Goal: Find contact information: Find contact information

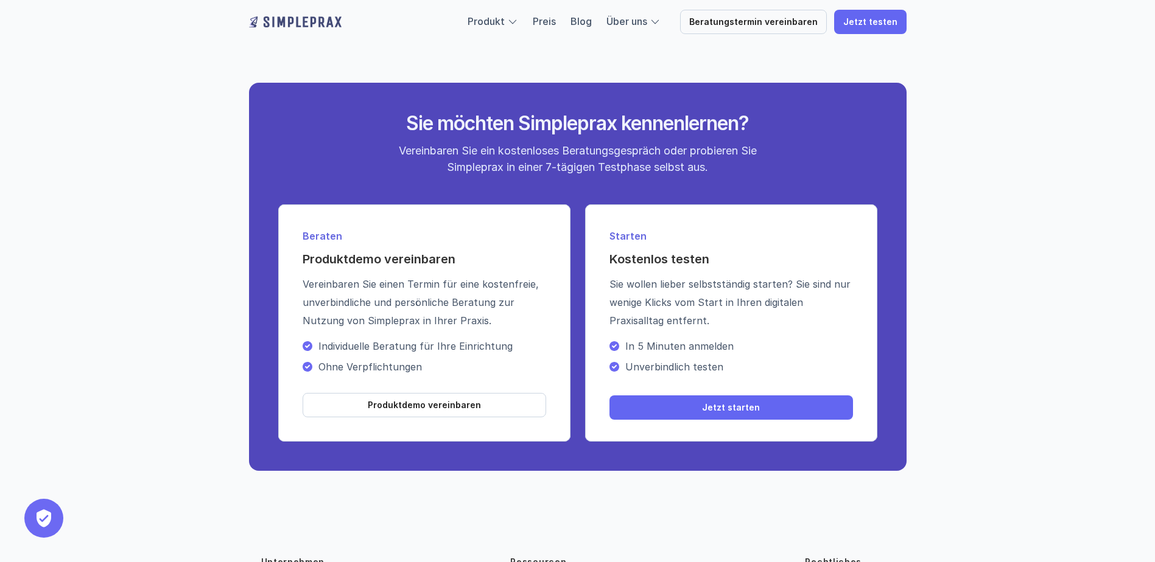
scroll to position [4323, 0]
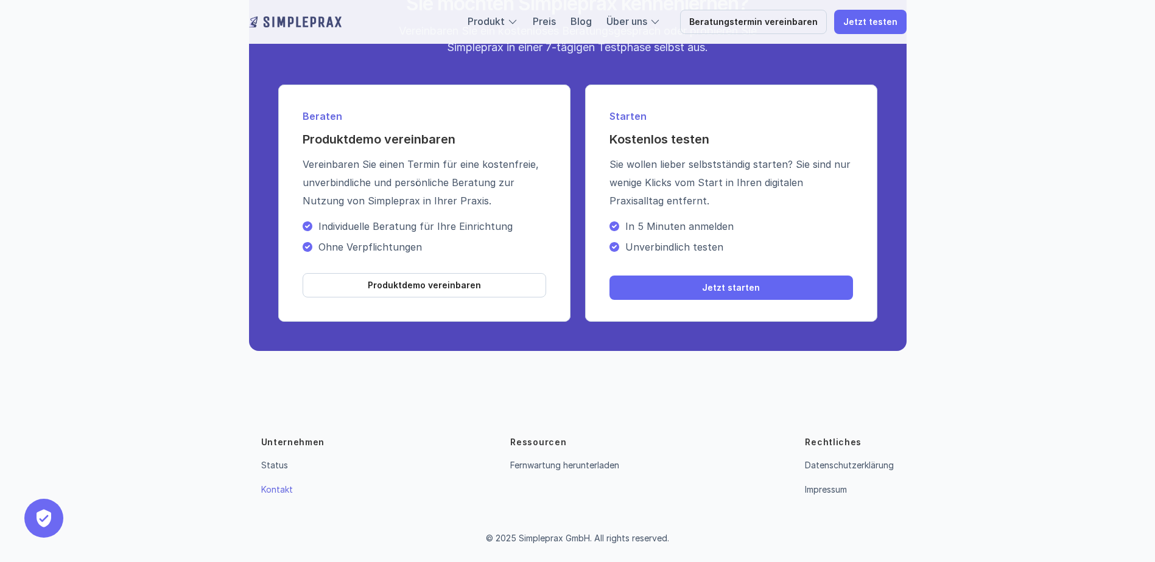
click at [280, 491] on link "Kontakt" at bounding box center [277, 489] width 32 height 10
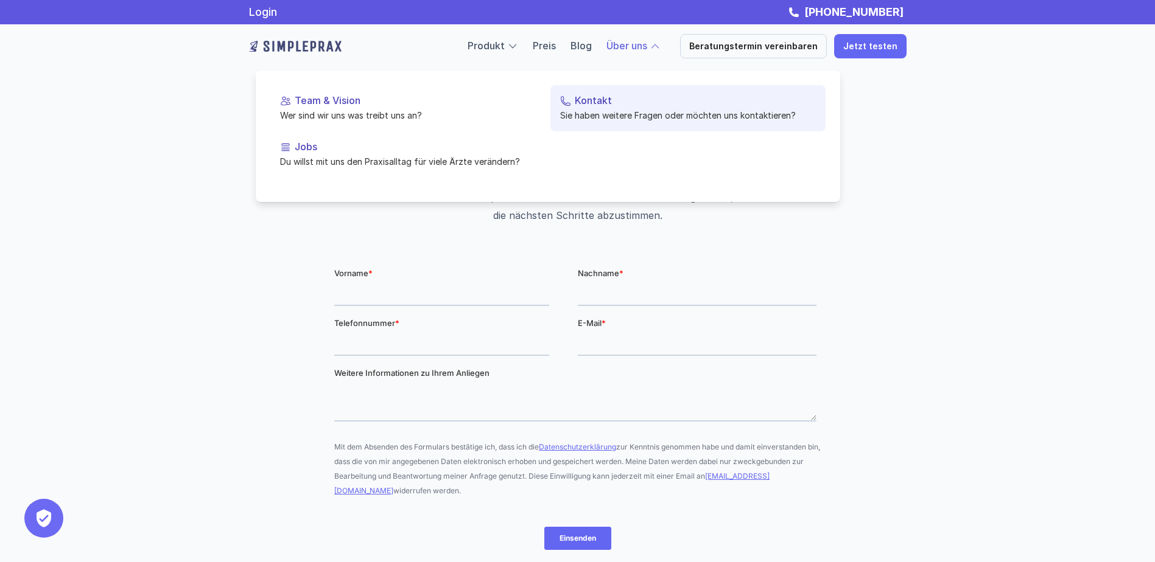
click at [575, 101] on p "Kontakt" at bounding box center [695, 101] width 241 height 12
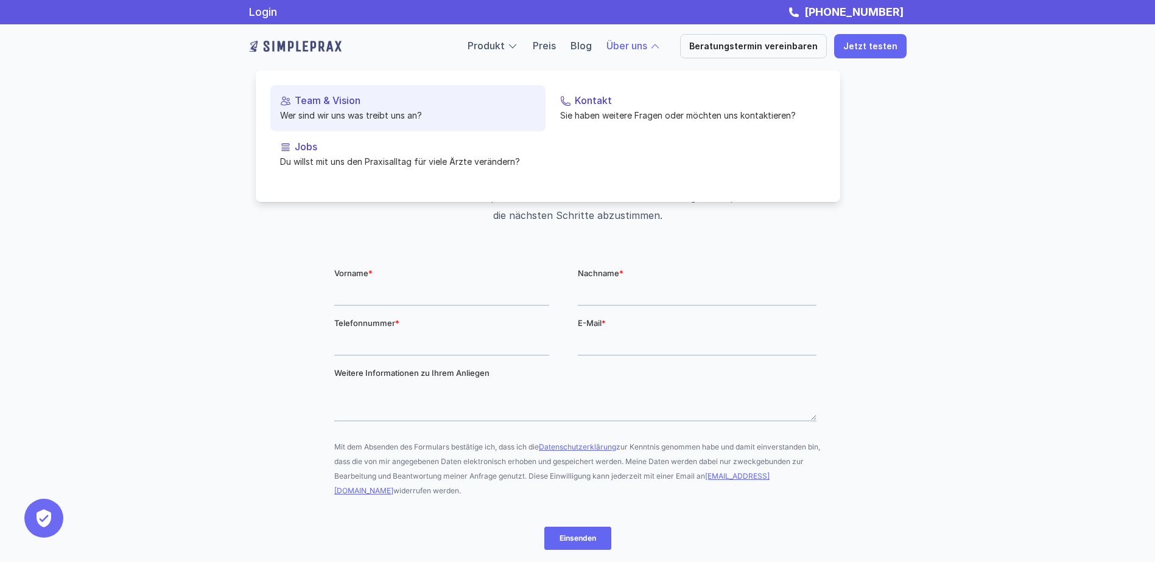
click at [321, 111] on p "Wer sind wir uns was treibt uns an?" at bounding box center [408, 115] width 256 height 13
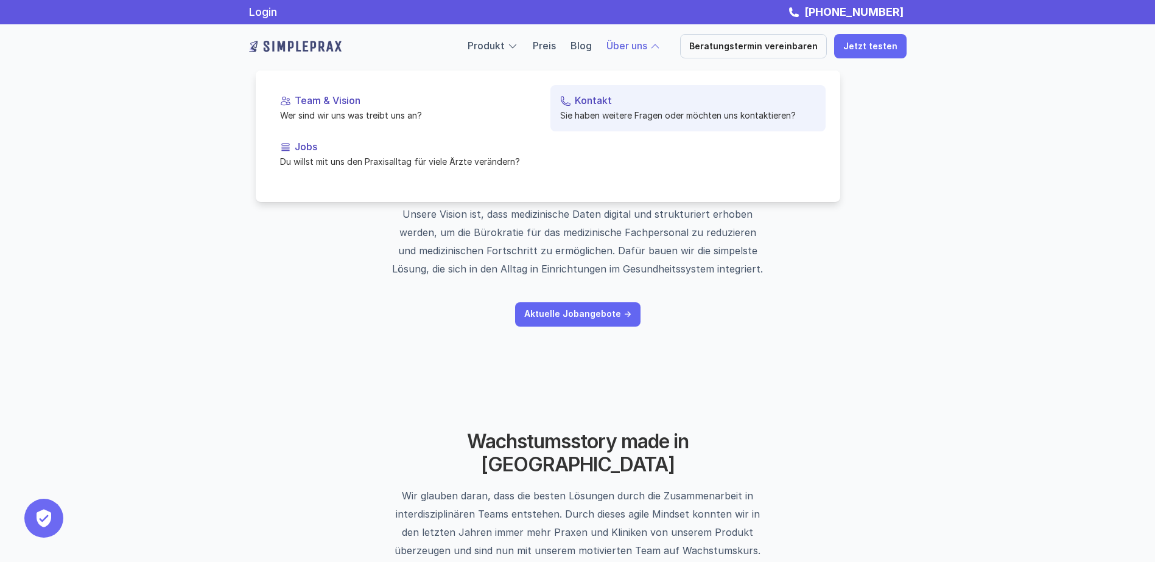
click at [601, 98] on p "Kontakt" at bounding box center [695, 101] width 241 height 12
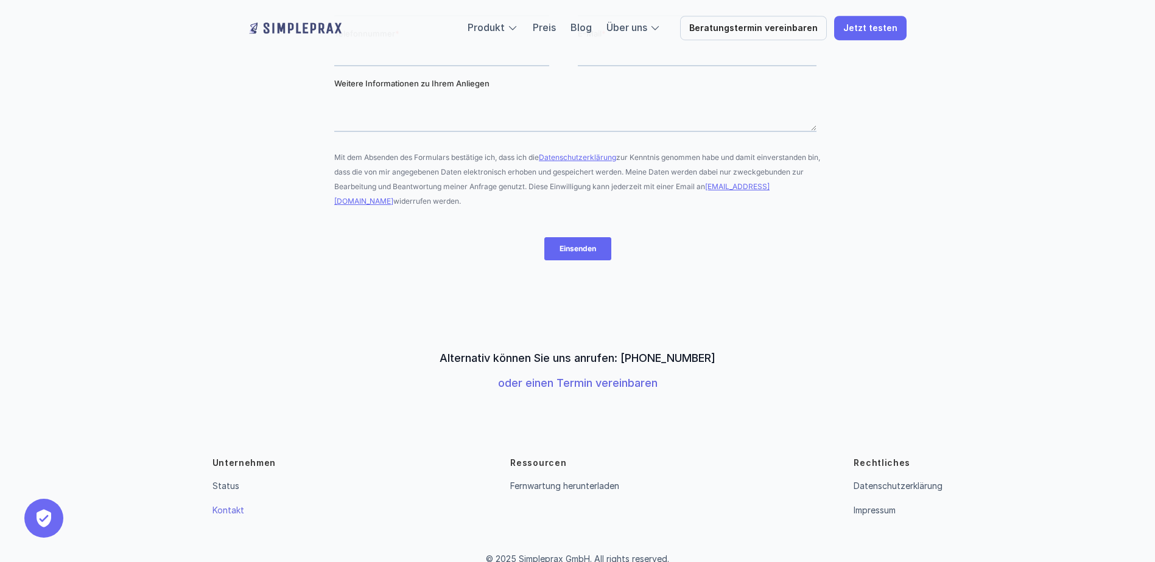
scroll to position [310, 0]
